Goal: Transaction & Acquisition: Purchase product/service

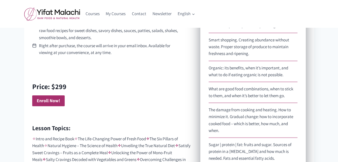
scroll to position [302, 0]
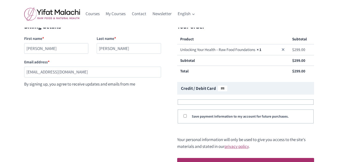
scroll to position [50, 0]
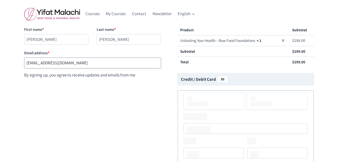
drag, startPoint x: 33, startPoint y: 62, endPoint x: 80, endPoint y: 65, distance: 46.4
click at [80, 65] on input "mochalata1@yahoo.com" at bounding box center [92, 62] width 137 height 11
drag, startPoint x: 26, startPoint y: 64, endPoint x: 98, endPoint y: 62, distance: 71.2
click at [97, 62] on input "mochalata1@yahoo.com" at bounding box center [92, 62] width 137 height 11
type input "j"
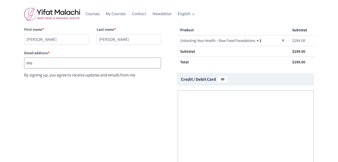
type input "mochalata1@yahoo.com"
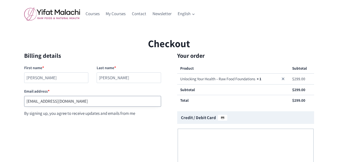
scroll to position [0, 0]
